Goal: Task Accomplishment & Management: Complete application form

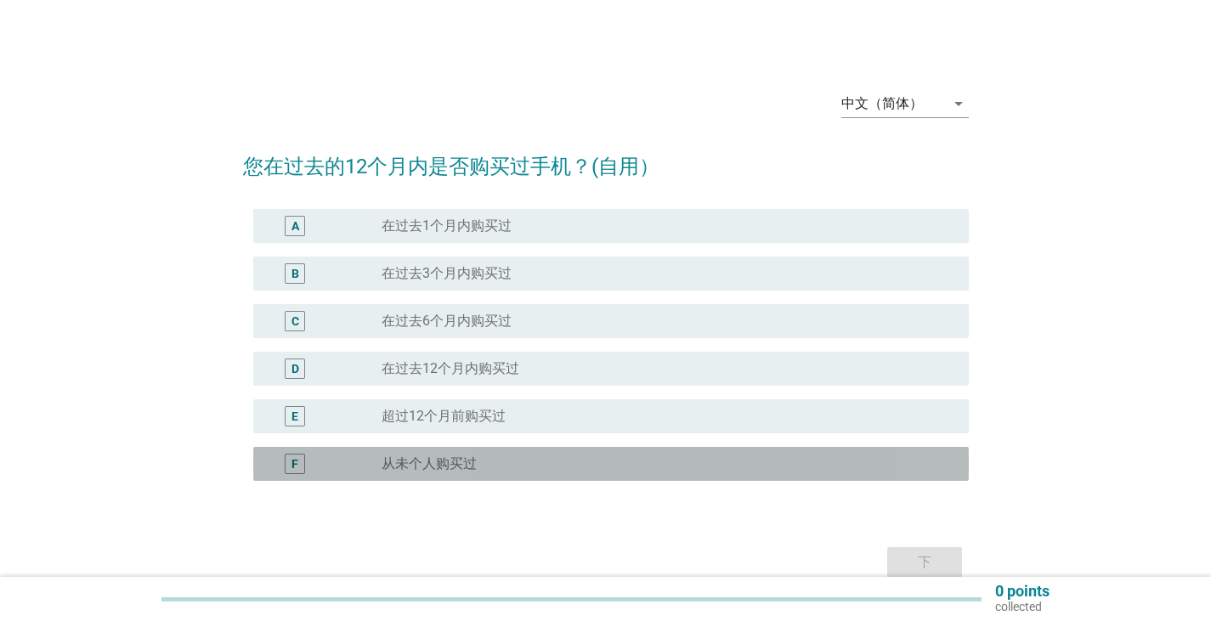
click at [519, 461] on div "radio_button_unchecked 从未个人购买过" at bounding box center [662, 464] width 560 height 17
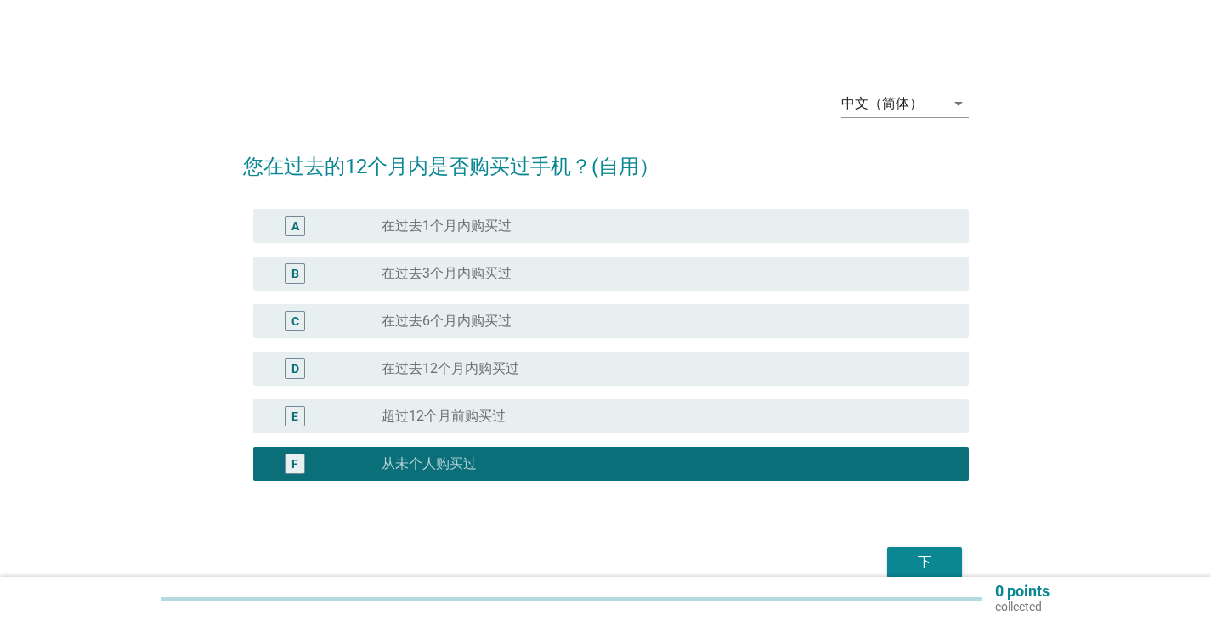
click at [516, 417] on div "radio_button_unchecked 超过[DATE]购买过" at bounding box center [662, 416] width 560 height 17
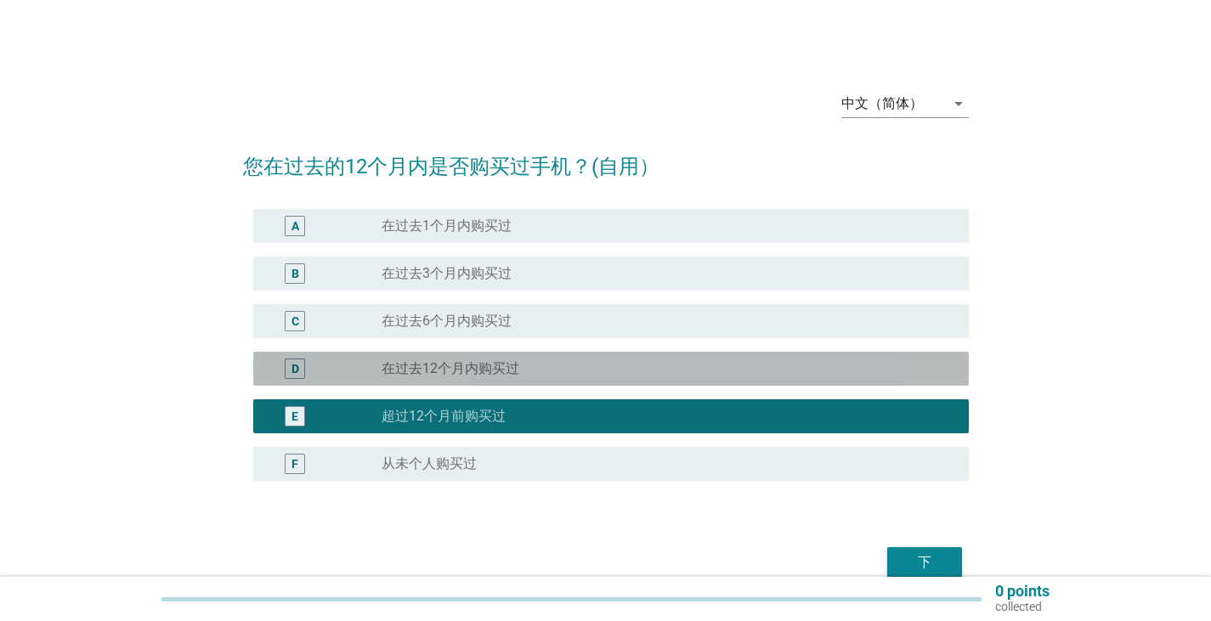
click at [528, 380] on div "D radio_button_unchecked 在过去12个月内购买过" at bounding box center [611, 369] width 716 height 34
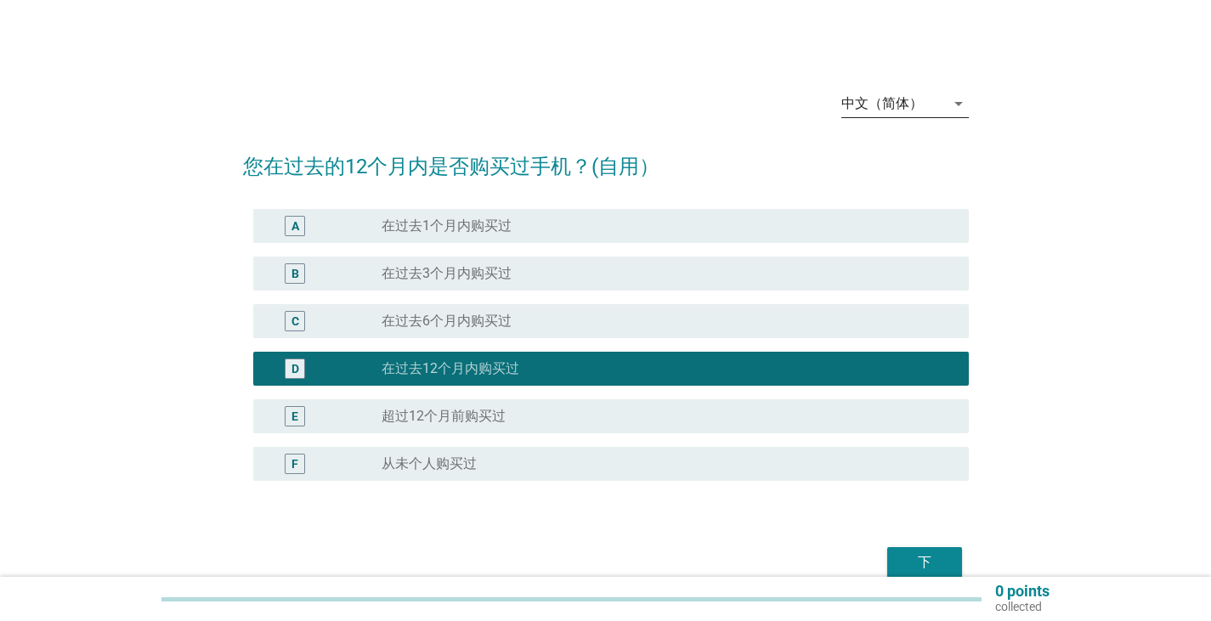
click at [896, 101] on div "中文（简体）" at bounding box center [883, 103] width 82 height 15
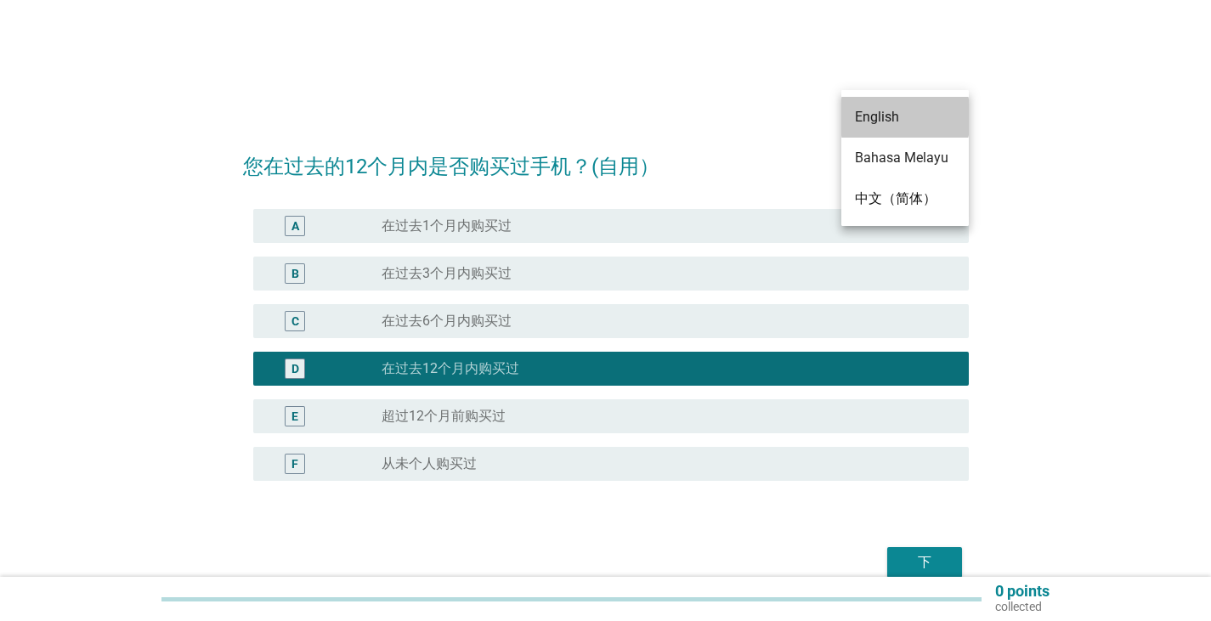
click at [896, 101] on div "English" at bounding box center [905, 117] width 100 height 41
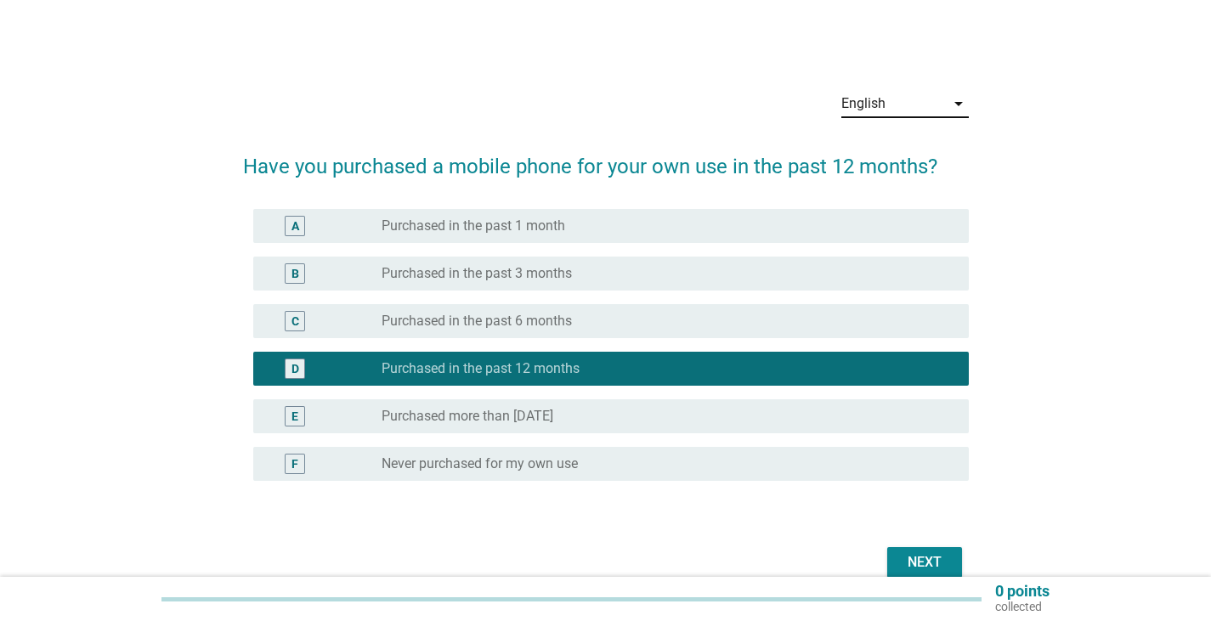
click at [694, 284] on div "B radio_button_unchecked Purchased in the past 3 months" at bounding box center [611, 274] width 716 height 34
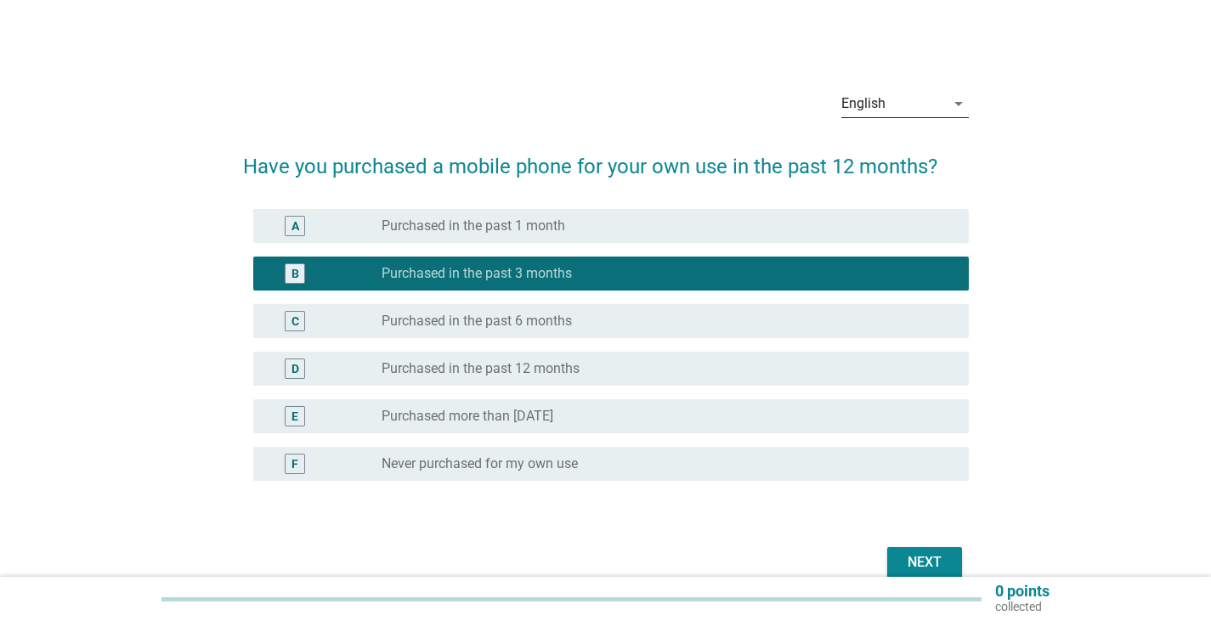
click at [921, 557] on div "Next" at bounding box center [925, 563] width 48 height 20
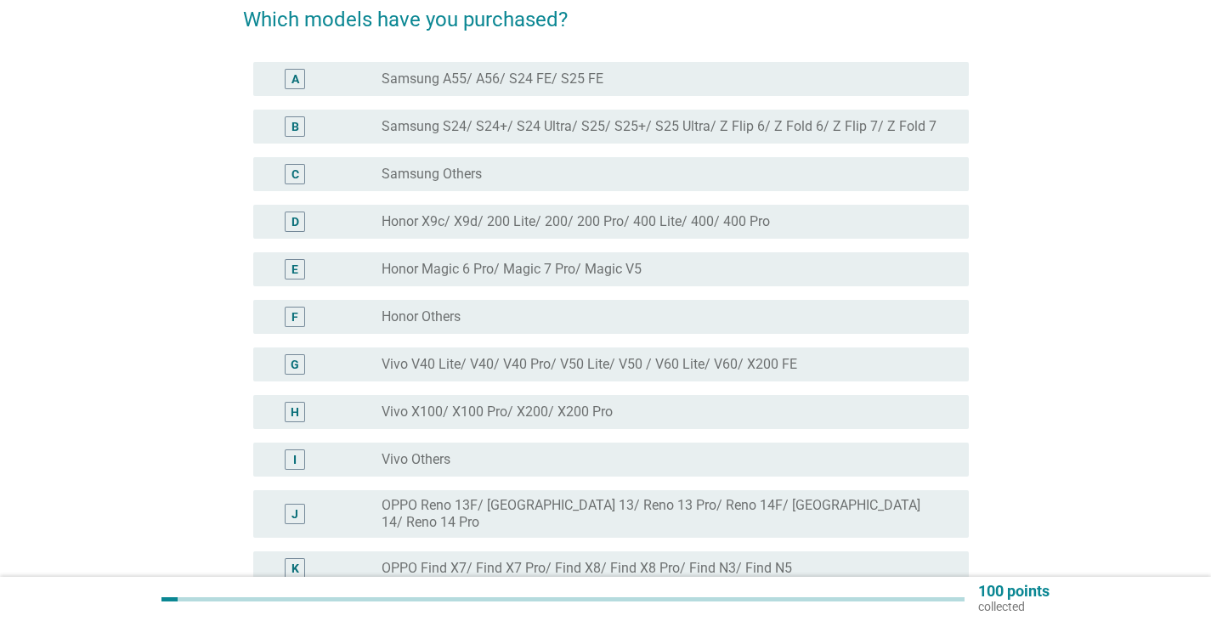
scroll to position [170, 0]
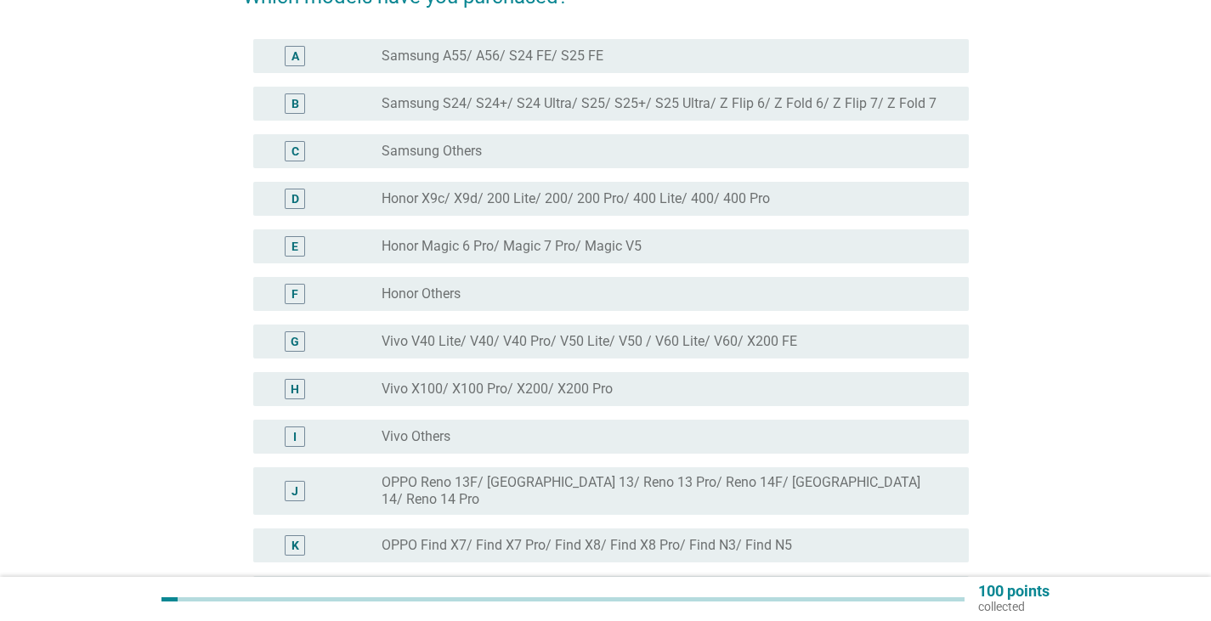
click at [541, 102] on label "Samsung S24/ S24+/ S24 Ultra/ S25/ S25+/ S25 Ultra/ Z Flip 6/ Z Fold 6/ Z Flip …" at bounding box center [659, 103] width 555 height 17
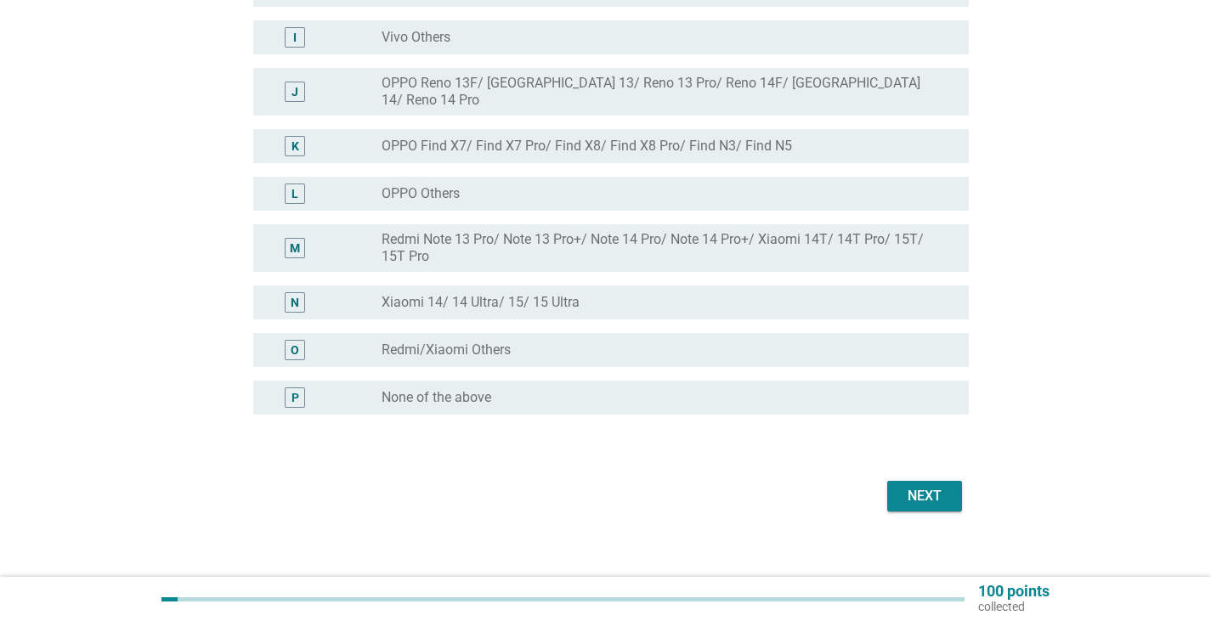
scroll to position [572, 0]
click at [927, 485] on div "Next" at bounding box center [925, 494] width 48 height 20
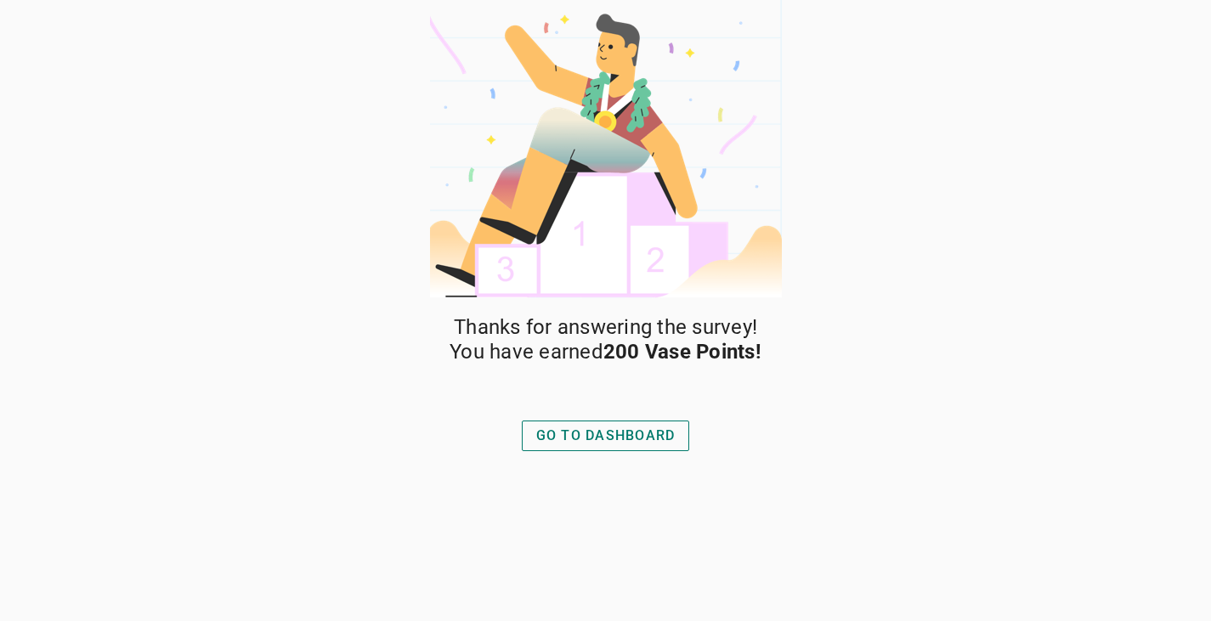
click at [631, 435] on div "GO TO DASHBOARD" at bounding box center [605, 436] width 139 height 20
